Goal: Navigation & Orientation: Find specific page/section

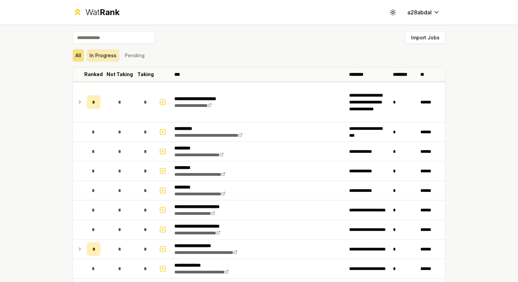
click at [106, 55] on button "In Progress" at bounding box center [103, 55] width 33 height 12
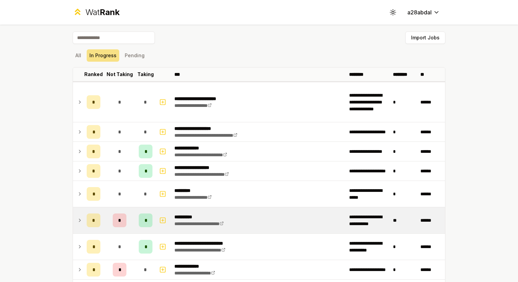
click at [89, 216] on div "*" at bounding box center [94, 220] width 14 height 14
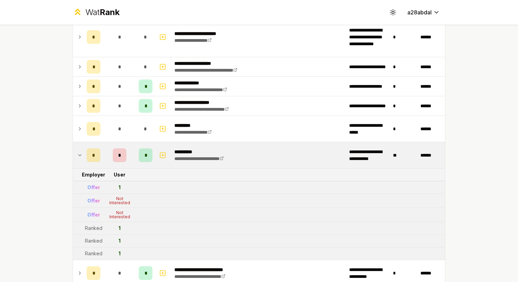
scroll to position [104, 0]
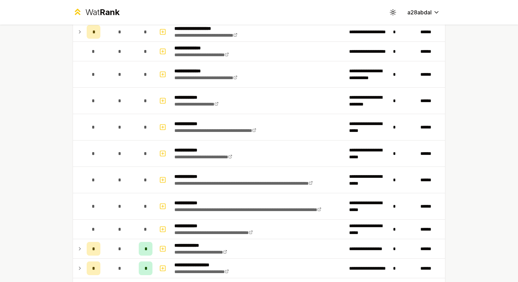
scroll to position [218, 0]
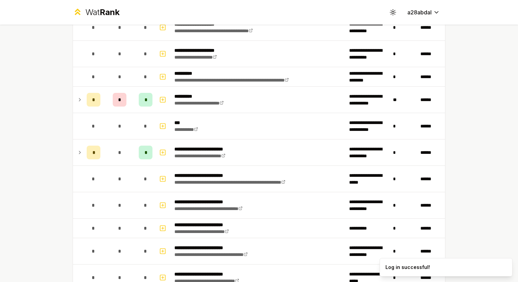
scroll to position [545, 0]
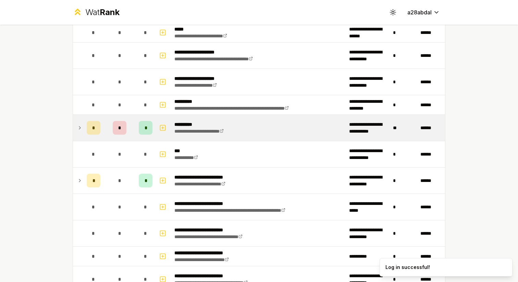
click at [88, 126] on div "*" at bounding box center [94, 128] width 14 height 14
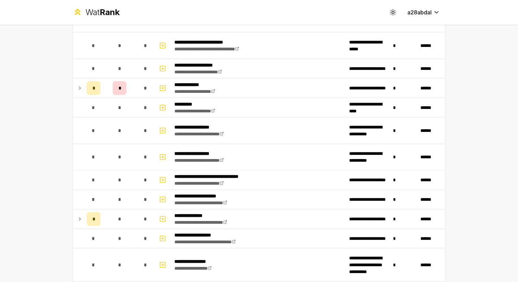
scroll to position [908, 0]
